Goal: Task Accomplishment & Management: Manage account settings

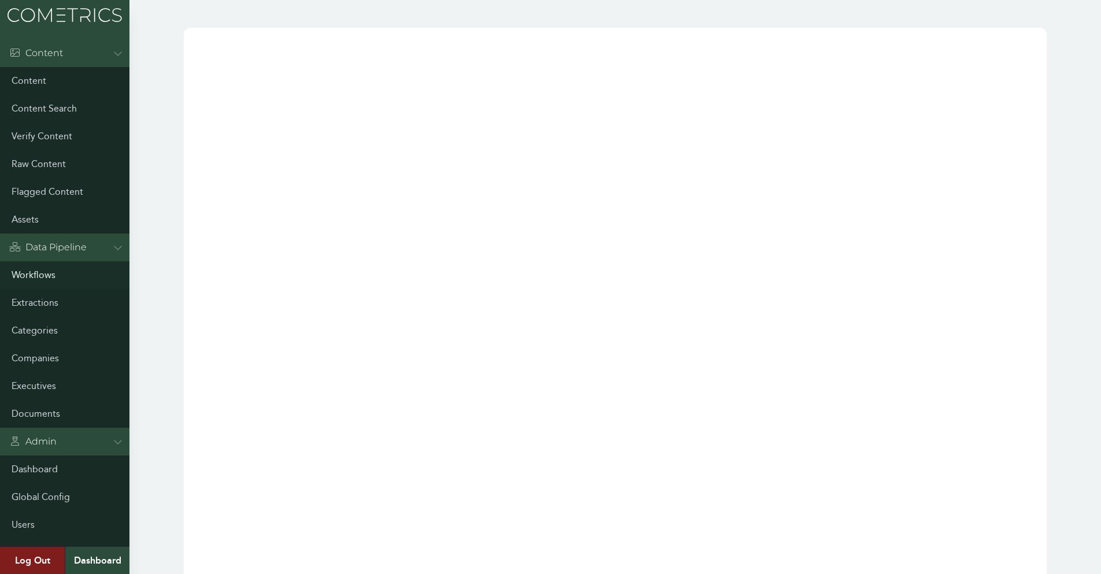
click at [114, 279] on link "Workflows" at bounding box center [64, 275] width 129 height 28
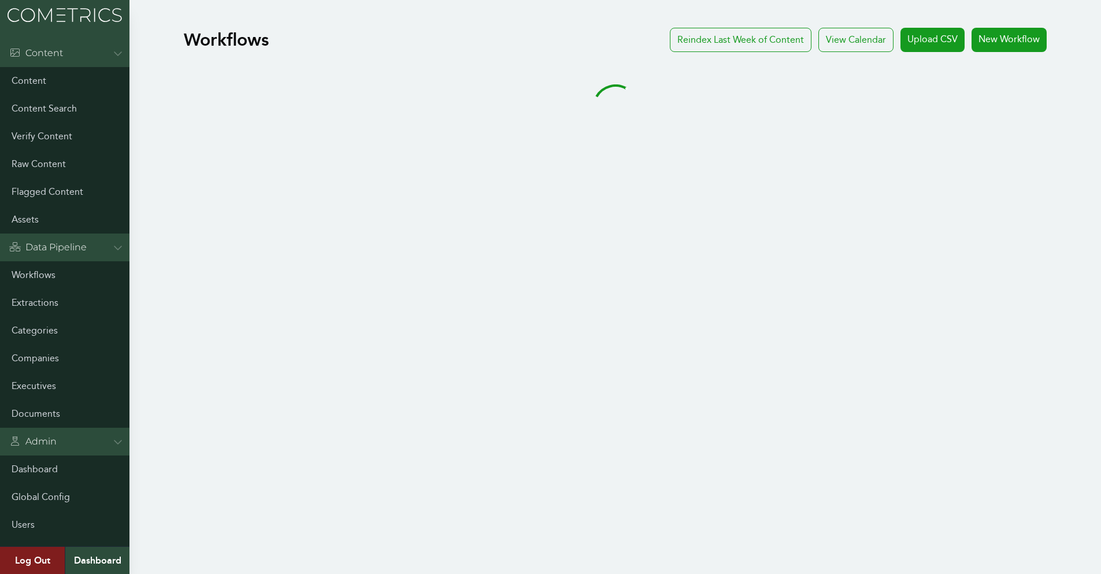
click at [242, 43] on h1 "Workflows" at bounding box center [226, 39] width 85 height 21
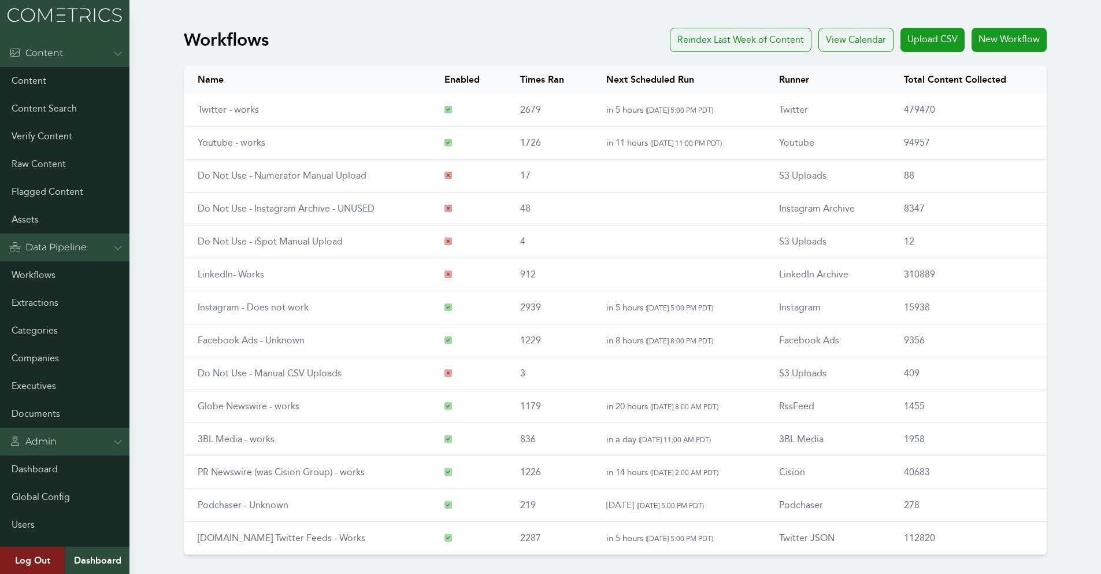
click at [254, 32] on h1 "Workflows" at bounding box center [226, 39] width 85 height 21
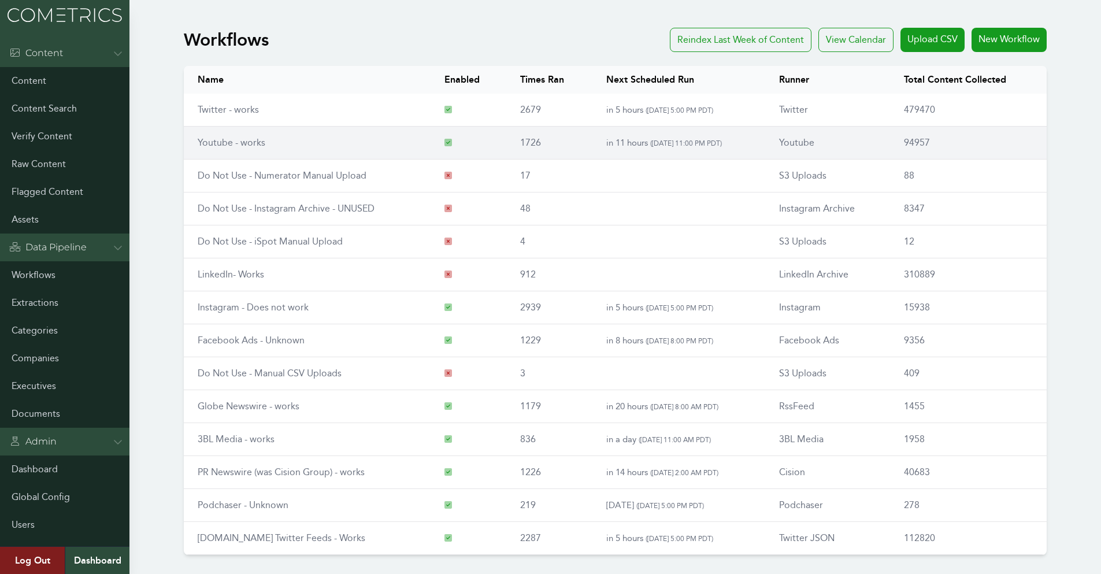
click at [364, 137] on td "Youtube - works" at bounding box center [307, 143] width 247 height 33
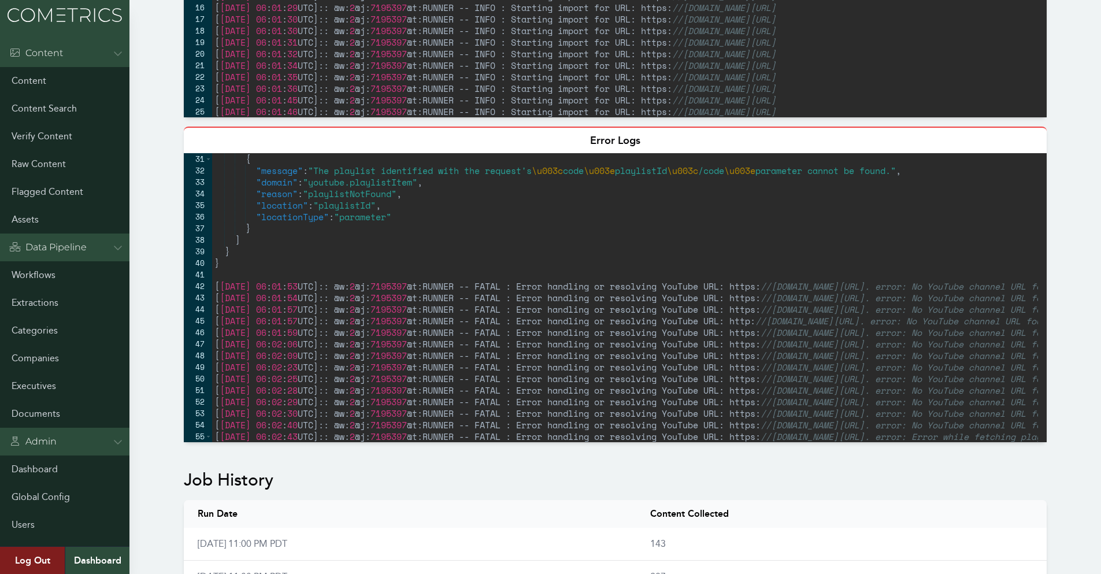
scroll to position [381, 0]
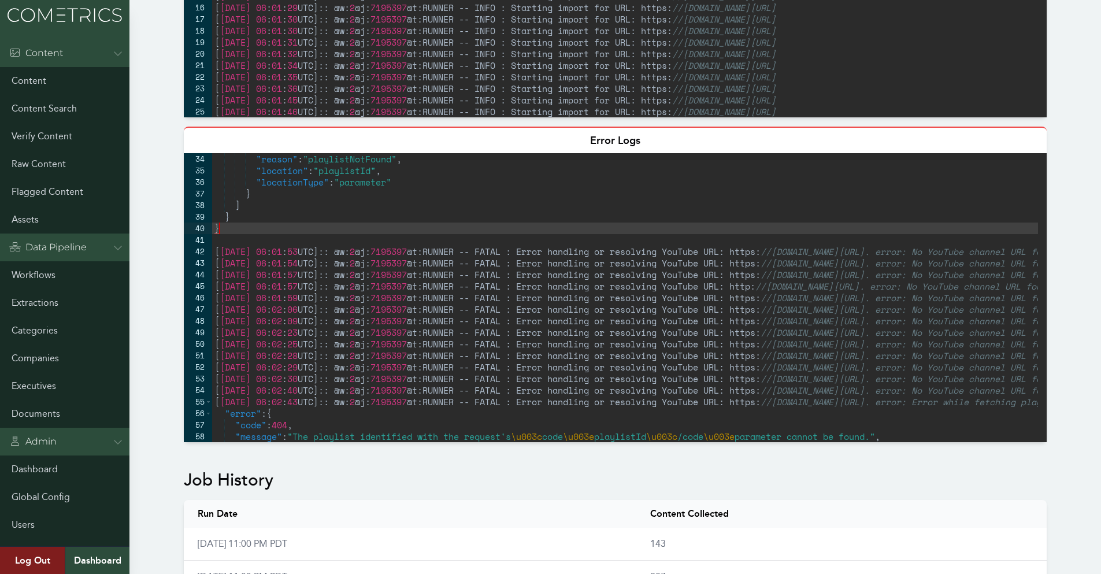
drag, startPoint x: 658, startPoint y: 218, endPoint x: 756, endPoint y: 219, distance: 97.7
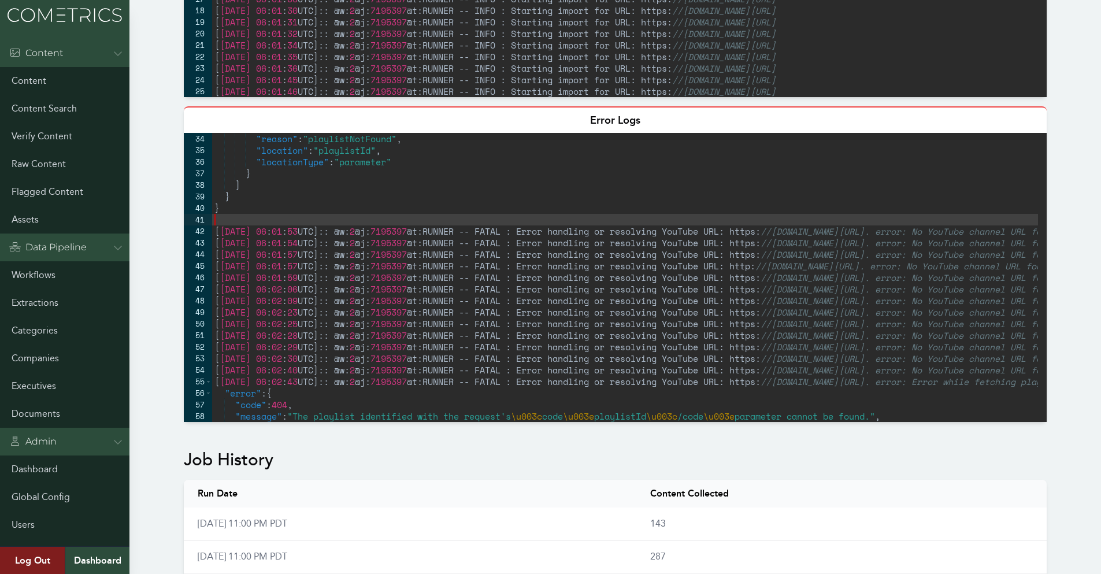
drag, startPoint x: 939, startPoint y: 234, endPoint x: 1025, endPoint y: 250, distance: 87.7
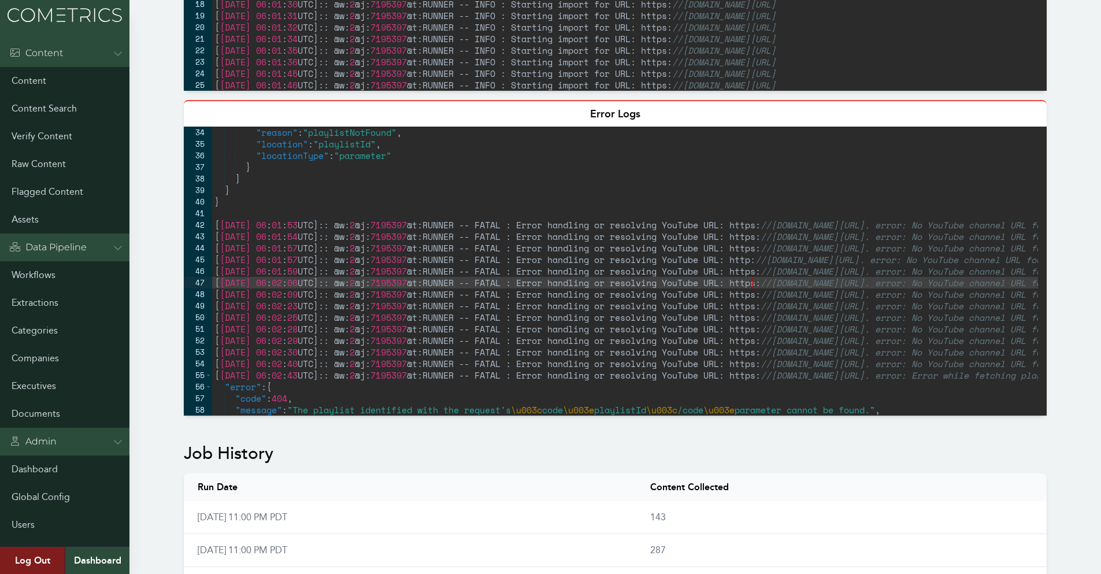
scroll to position [376, 0]
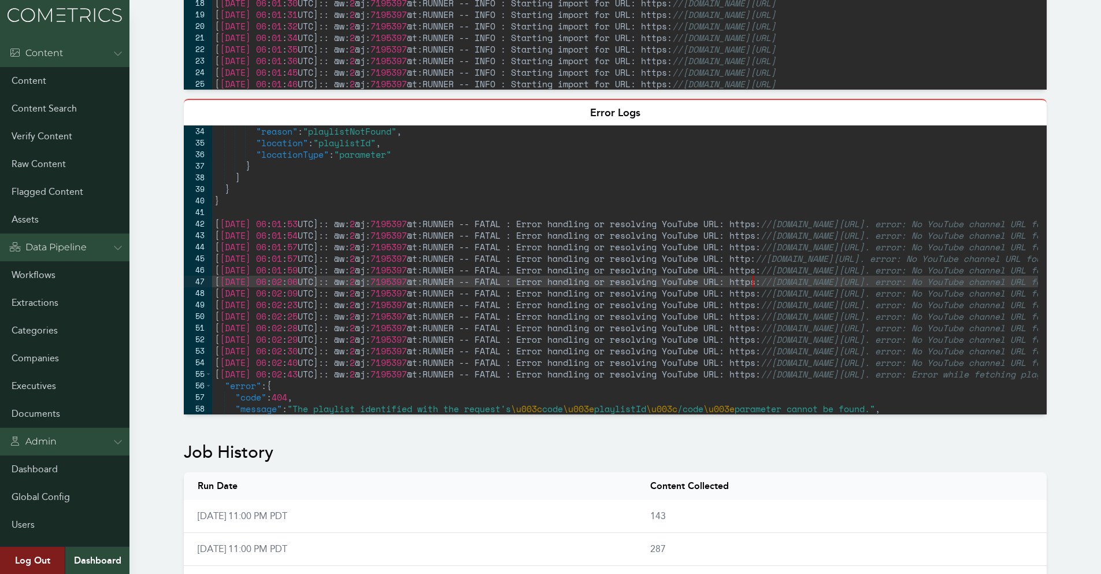
drag, startPoint x: 751, startPoint y: 272, endPoint x: 981, endPoint y: 287, distance: 230.0
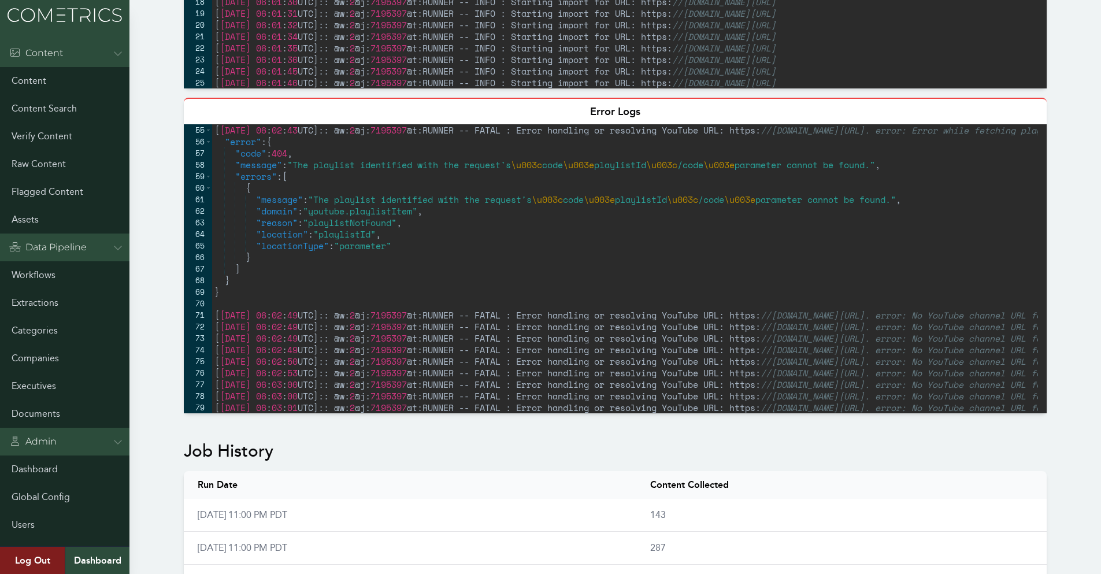
scroll to position [832, 0]
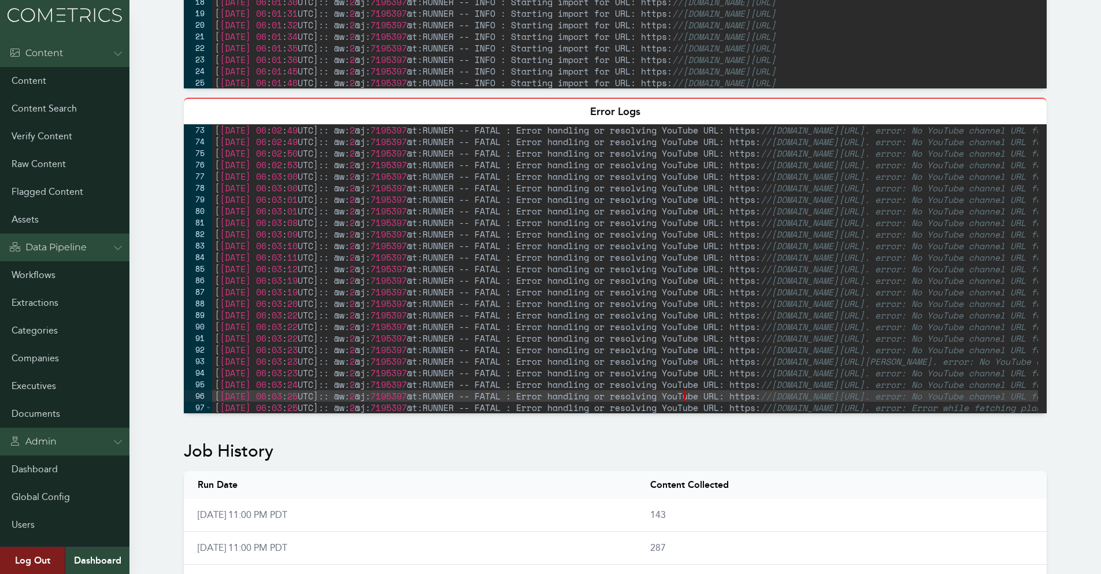
click at [686, 387] on div "[ 2025-09-25 06 : 02 : 49 UTC ] :: @w: 2 @j: 7195397 @t:RUNNER -- FATAL : Error…" at bounding box center [881, 275] width 1338 height 303
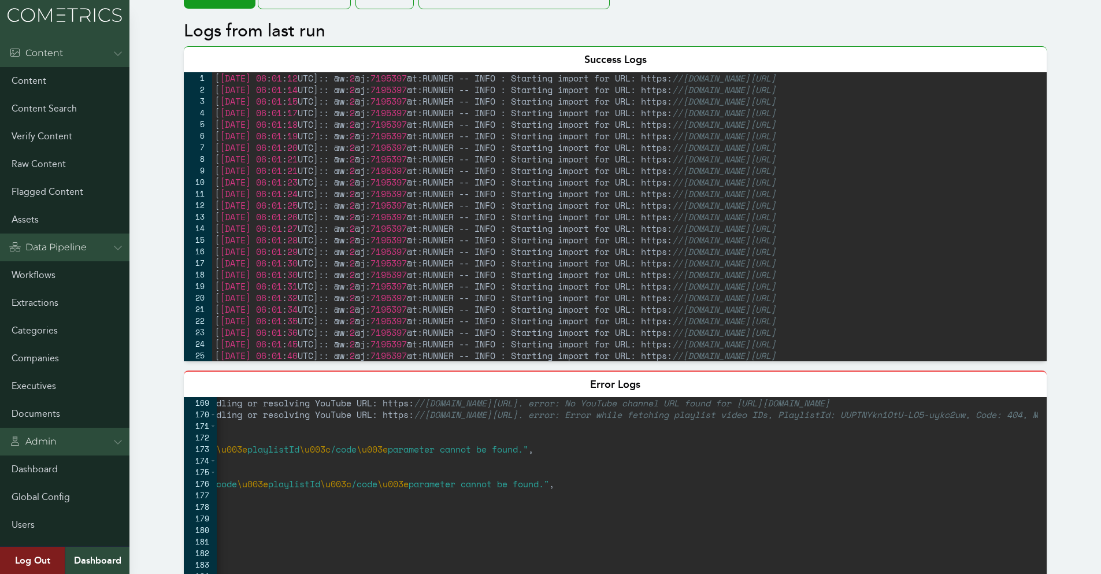
scroll to position [0, 0]
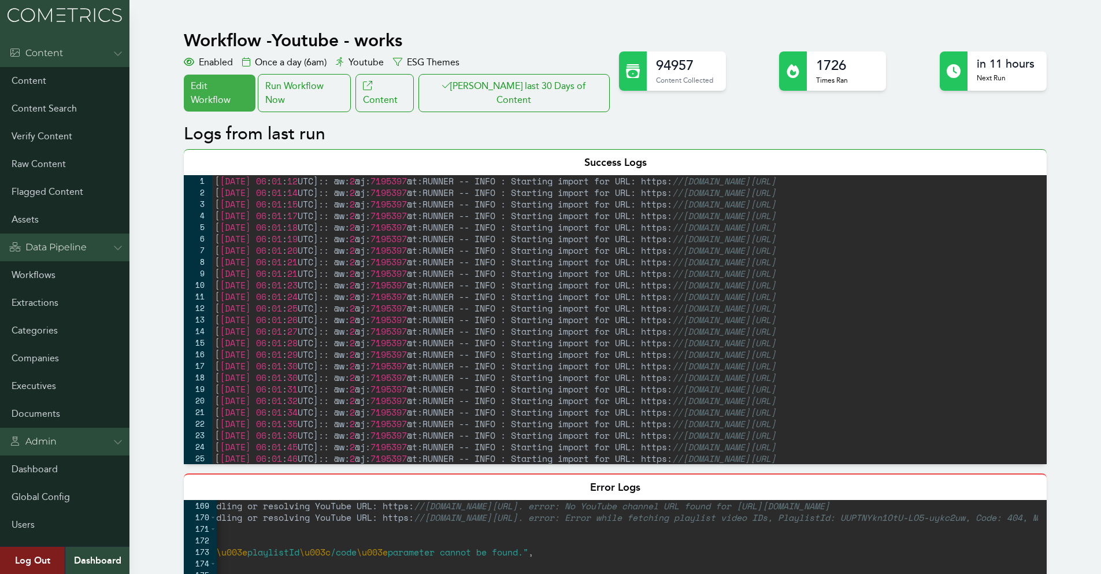
click at [239, 96] on link "Edit Workflow" at bounding box center [220, 93] width 72 height 37
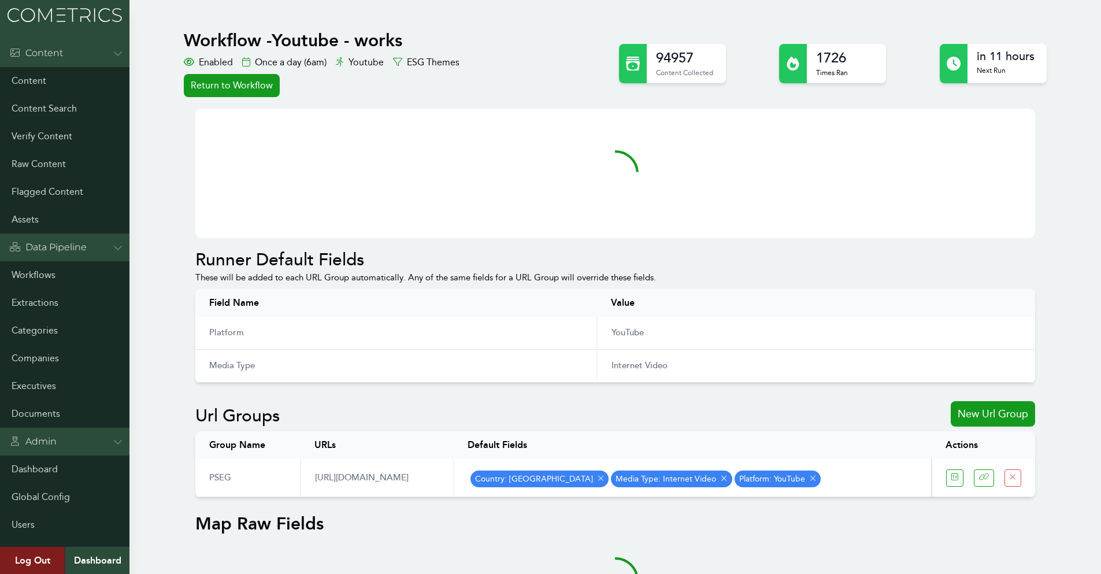
select select "Once a day (6am)"
select select "700"
select select "Runners::Youtube"
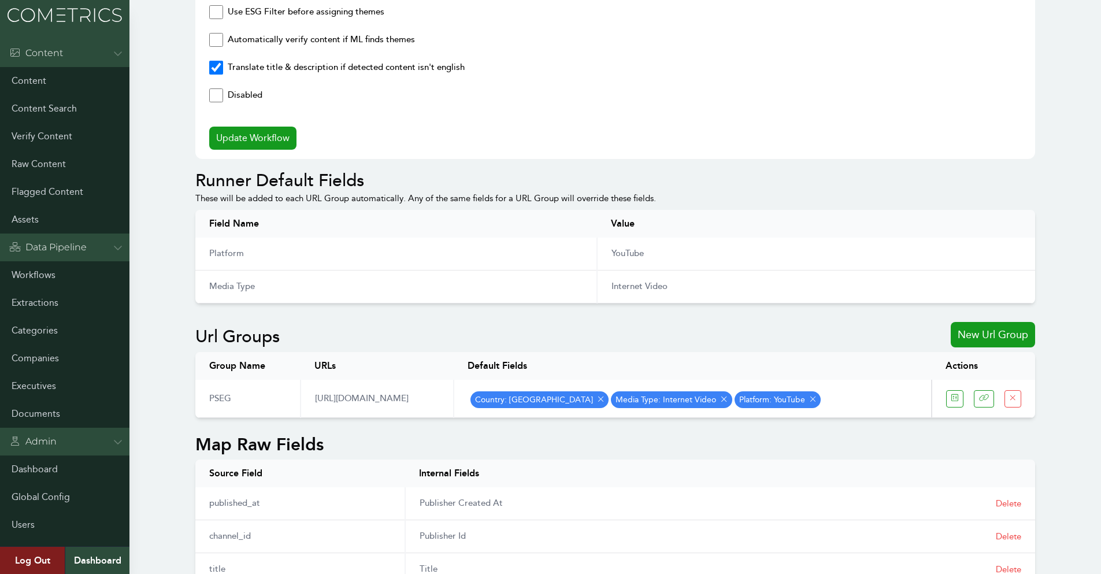
scroll to position [405, 0]
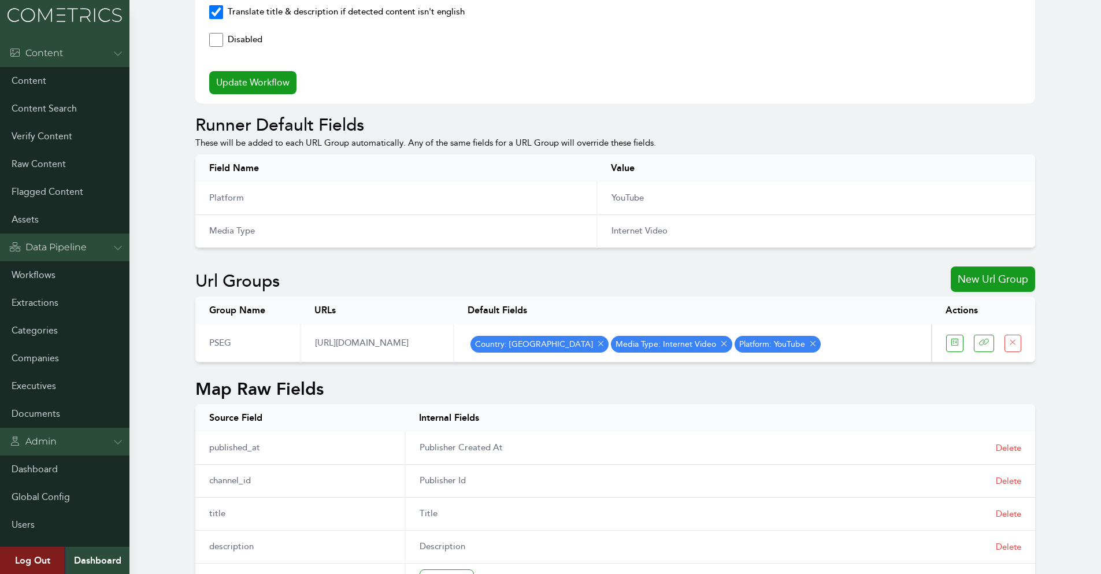
click at [645, 233] on p "Internet Video" at bounding box center [817, 231] width 410 height 14
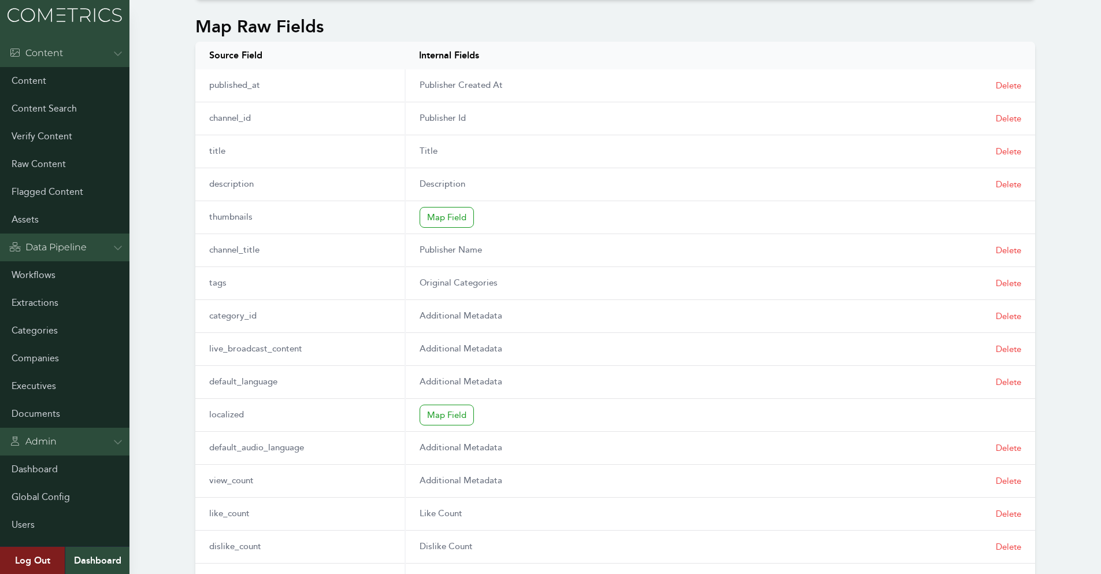
scroll to position [867, 0]
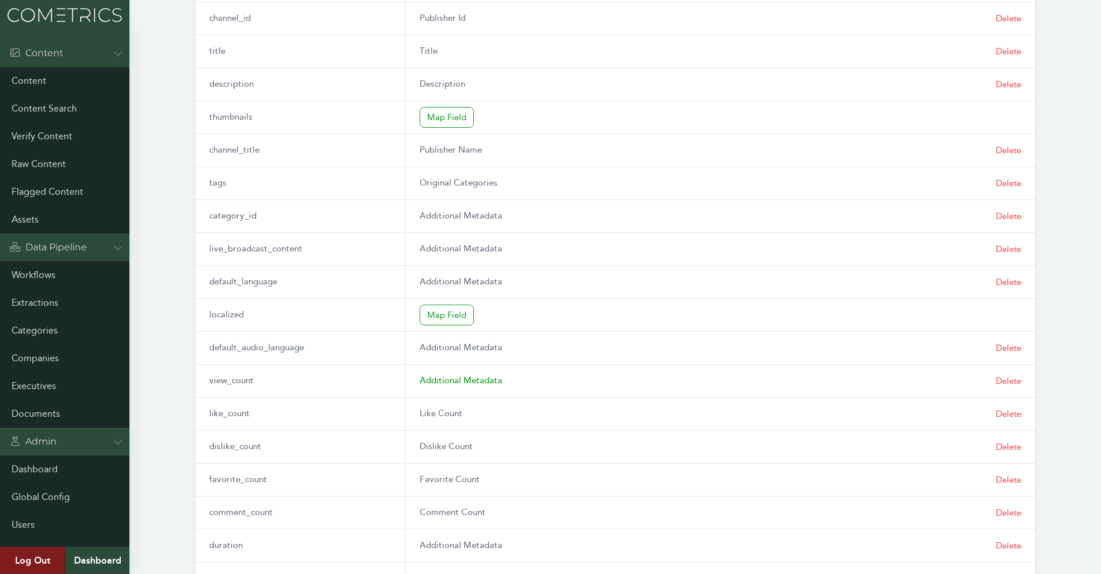
click at [450, 388] on p "Additional Metadata" at bounding box center [461, 381] width 83 height 14
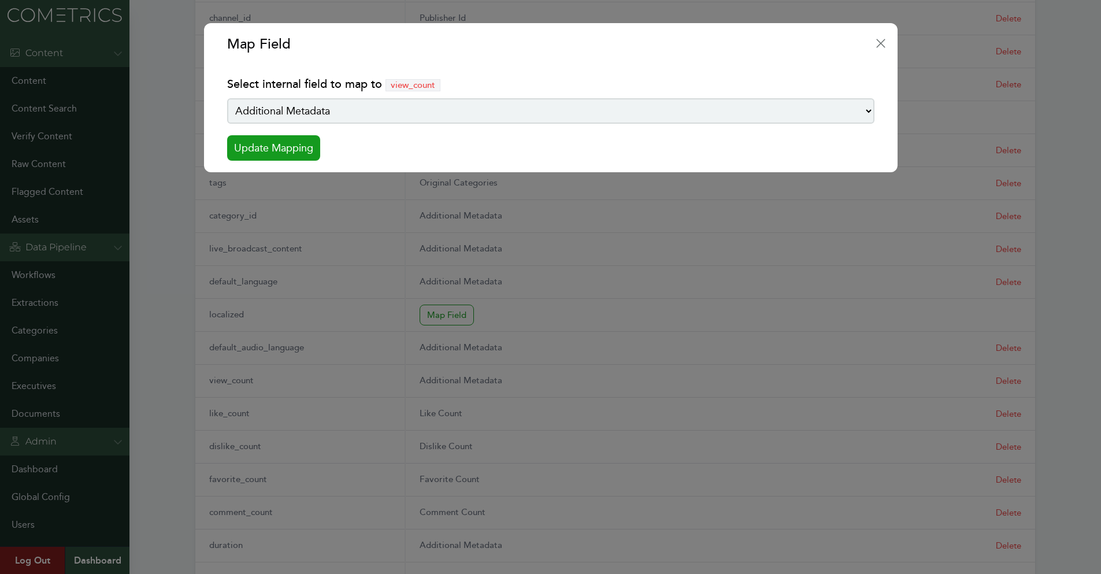
click at [376, 118] on select "Additional Metadata Brand City Comment Count Company Country Currency Days Runn…" at bounding box center [550, 110] width 647 height 25
click at [409, 121] on select "Additional Metadata Brand City Comment Count Company Country Currency Days Runn…" at bounding box center [550, 110] width 647 height 25
select select "view_count"
click at [231, 98] on select "Additional Metadata Brand City Comment Count Company Country Currency Days Runn…" at bounding box center [550, 110] width 647 height 25
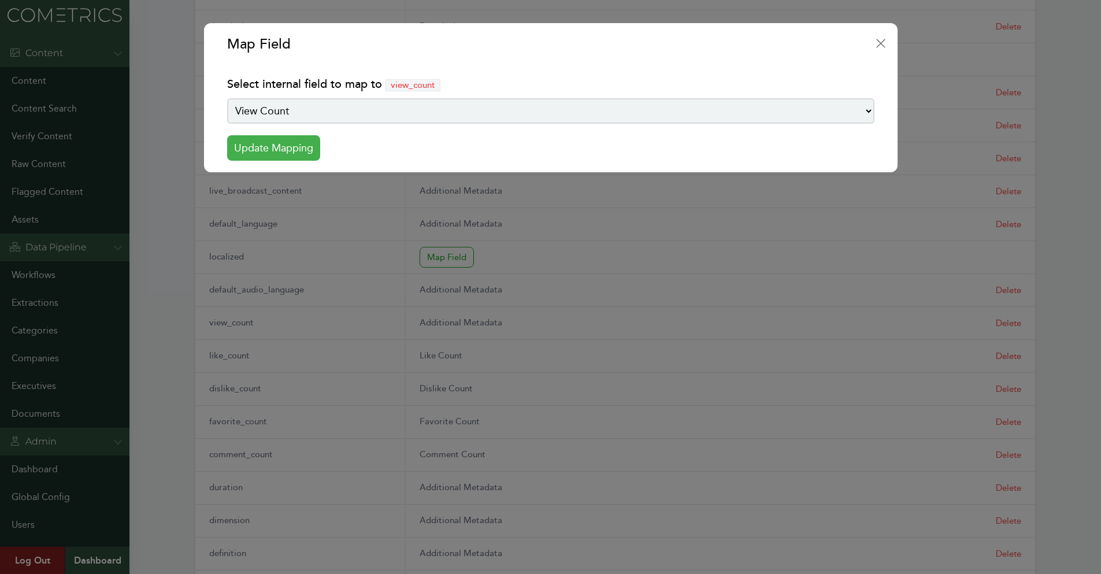
click at [298, 153] on button "Update Mapping" at bounding box center [273, 147] width 93 height 25
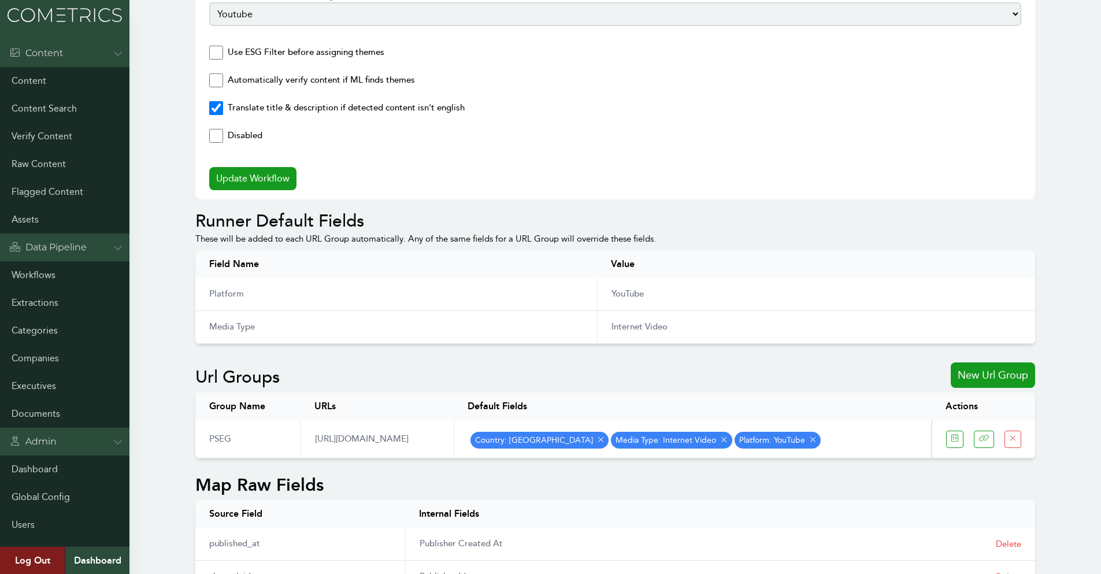
scroll to position [221, 0]
